Goal: Task Accomplishment & Management: Use online tool/utility

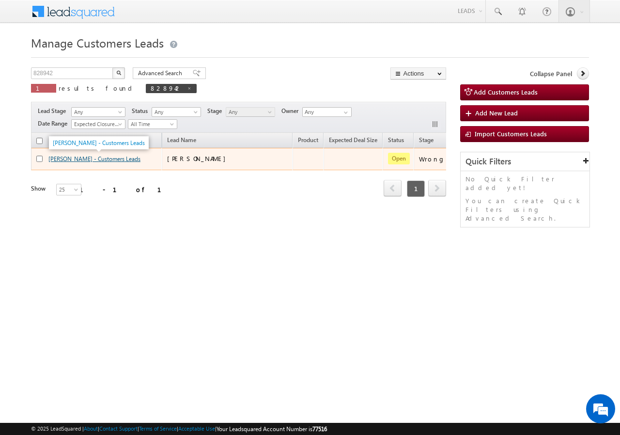
click at [105, 158] on link "[PERSON_NAME] - Customers Leads" at bounding box center [94, 158] width 92 height 7
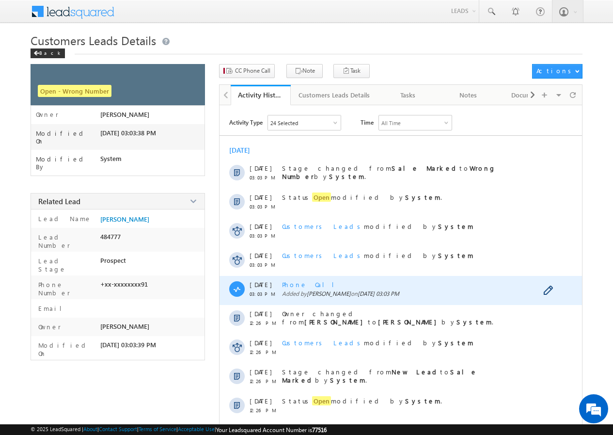
click at [296, 285] on span "Phone Call" at bounding box center [312, 284] width 60 height 8
